Goal: Task Accomplishment & Management: Use online tool/utility

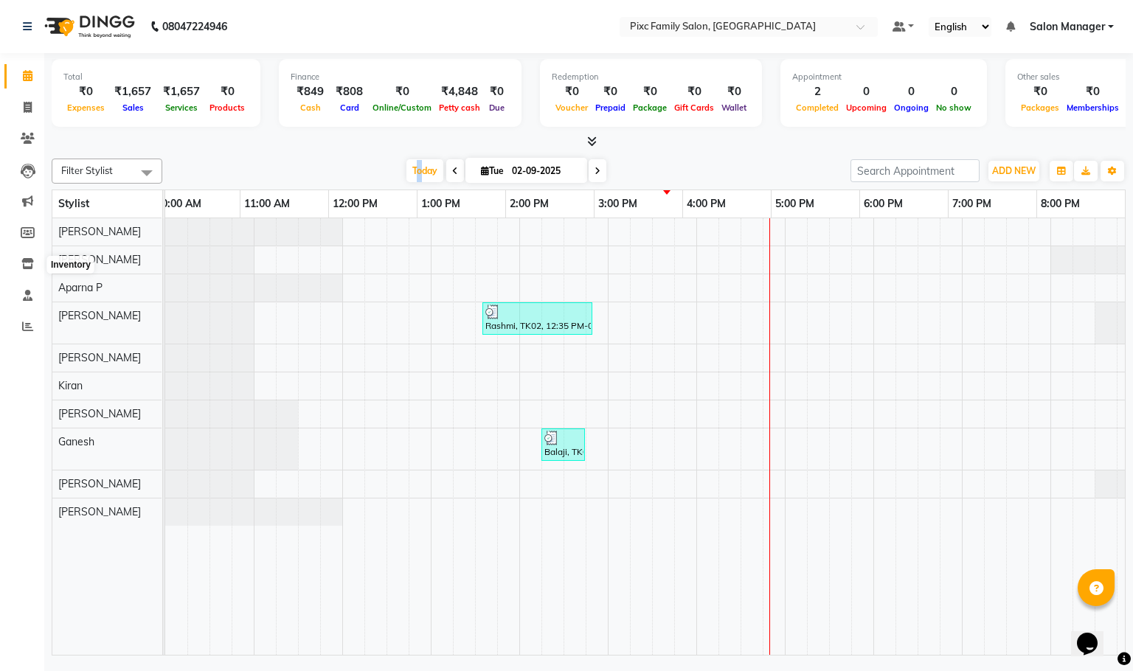
scroll to position [0, 103]
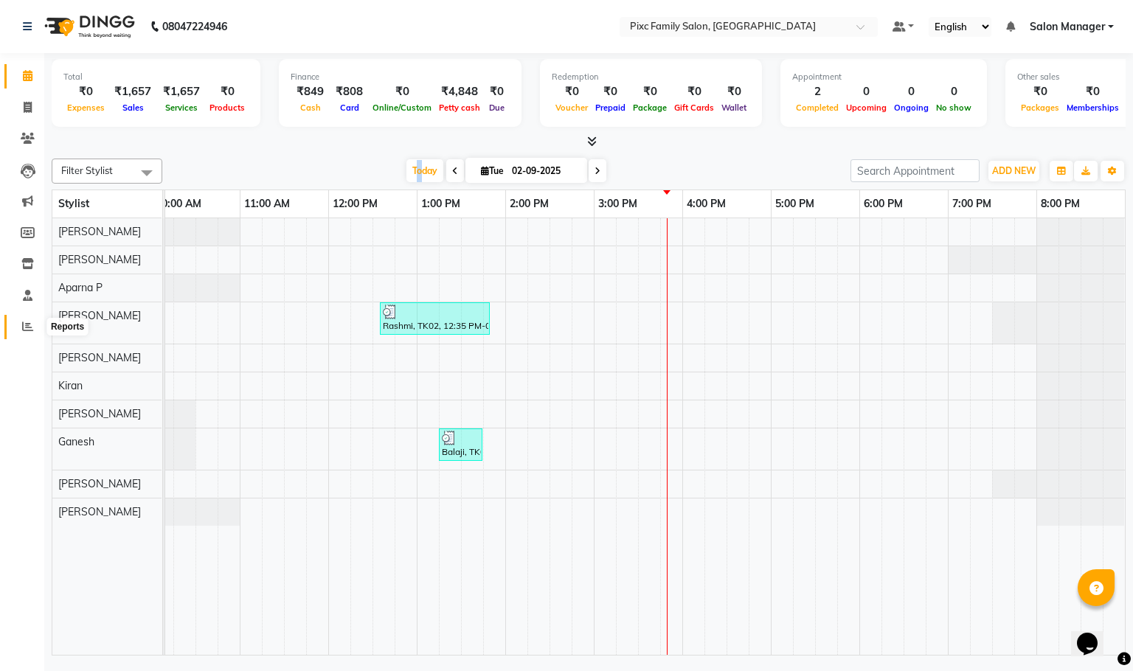
click at [27, 330] on icon at bounding box center [27, 326] width 11 height 11
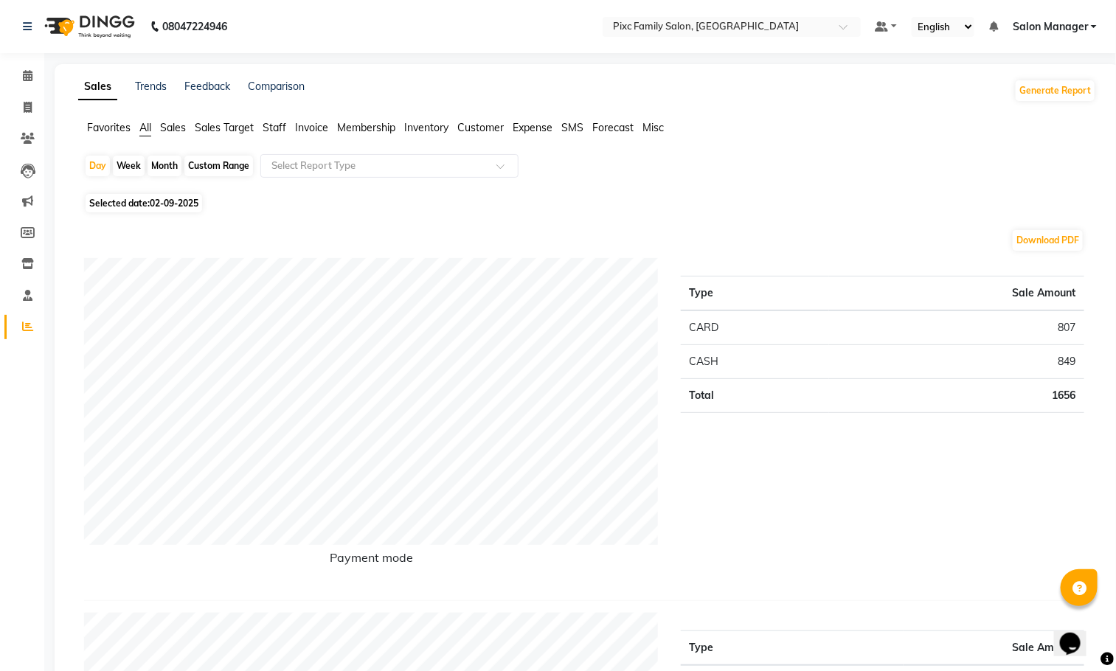
click at [270, 125] on span "Staff" at bounding box center [275, 127] width 24 height 13
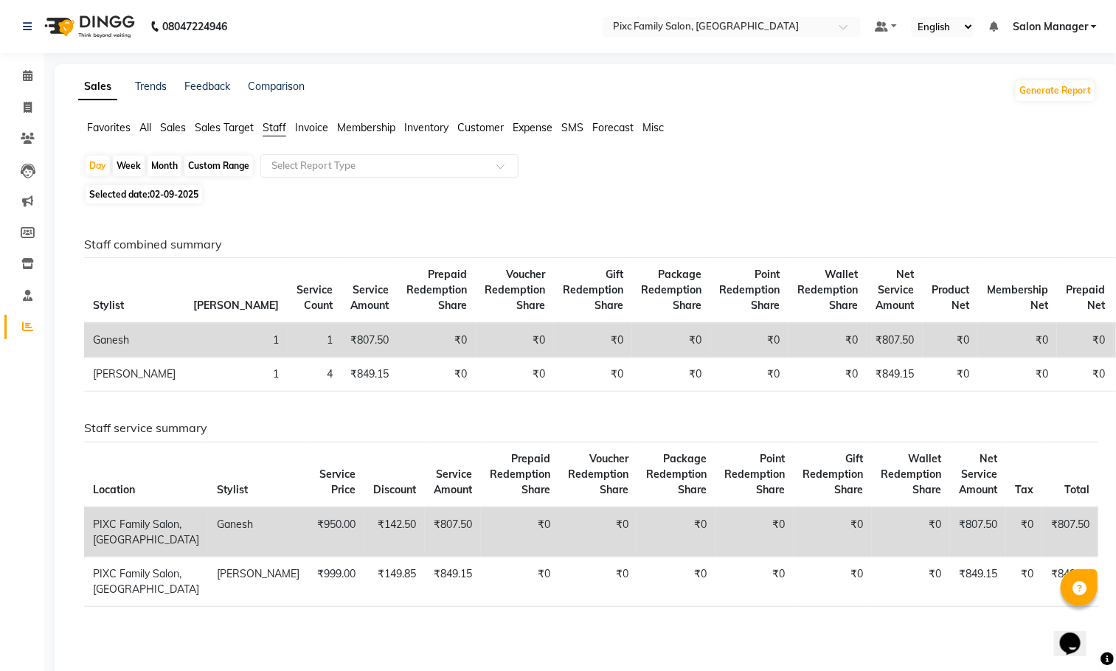
click at [162, 160] on div "Month" at bounding box center [165, 166] width 34 height 21
select select "9"
select select "2025"
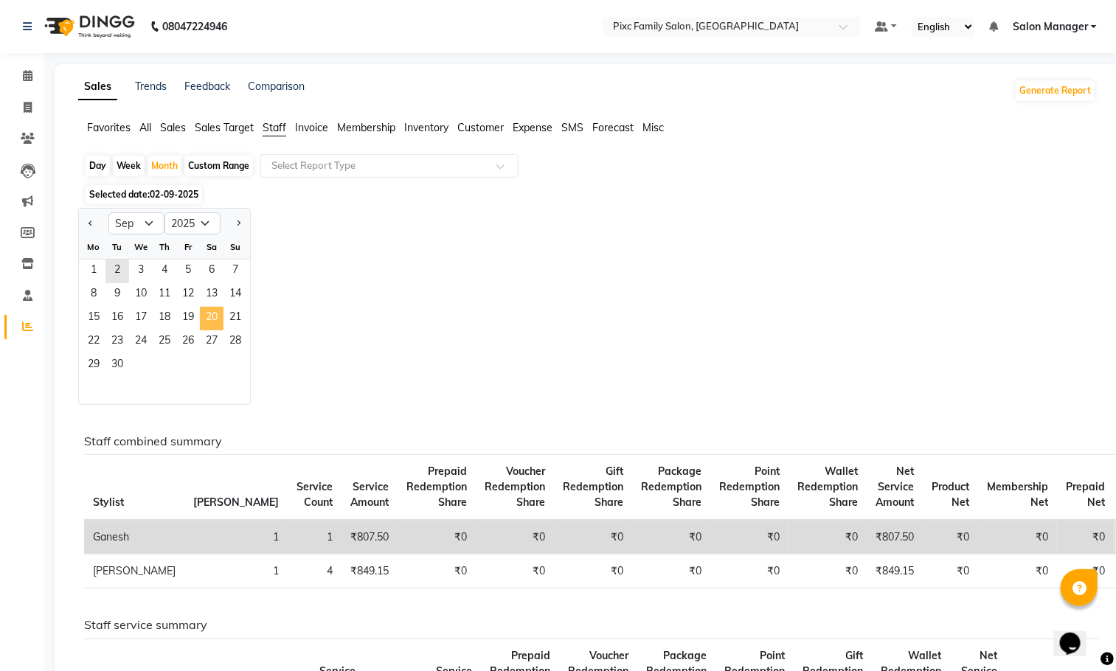
click at [215, 330] on span "20" at bounding box center [212, 319] width 24 height 24
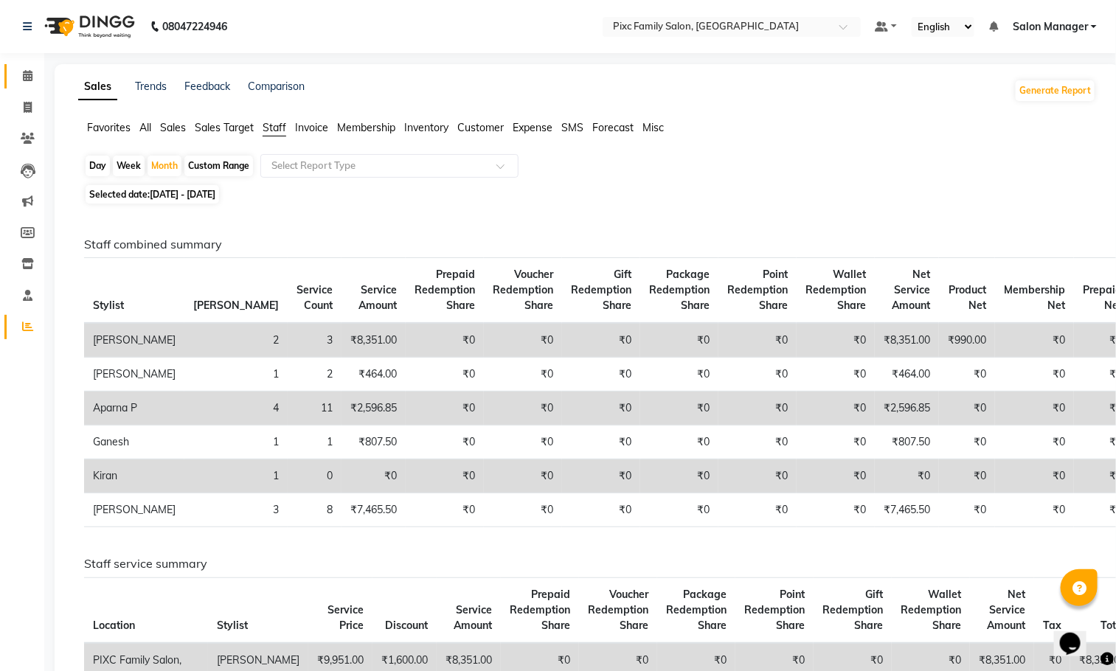
click at [5, 73] on link "Calendar" at bounding box center [21, 76] width 35 height 24
